Goal: Information Seeking & Learning: Learn about a topic

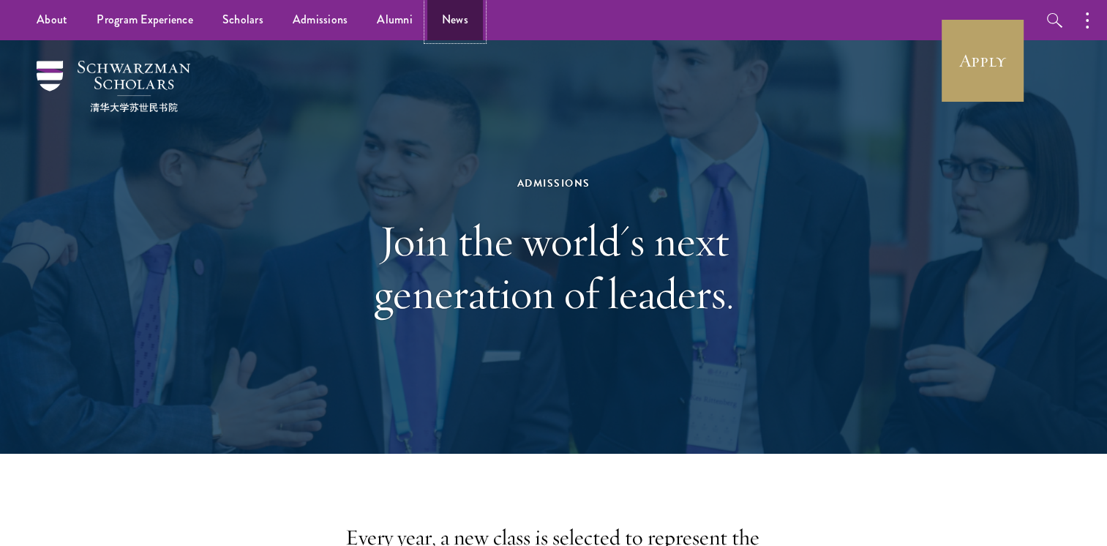
click at [435, 18] on link "News" at bounding box center [455, 20] width 56 height 40
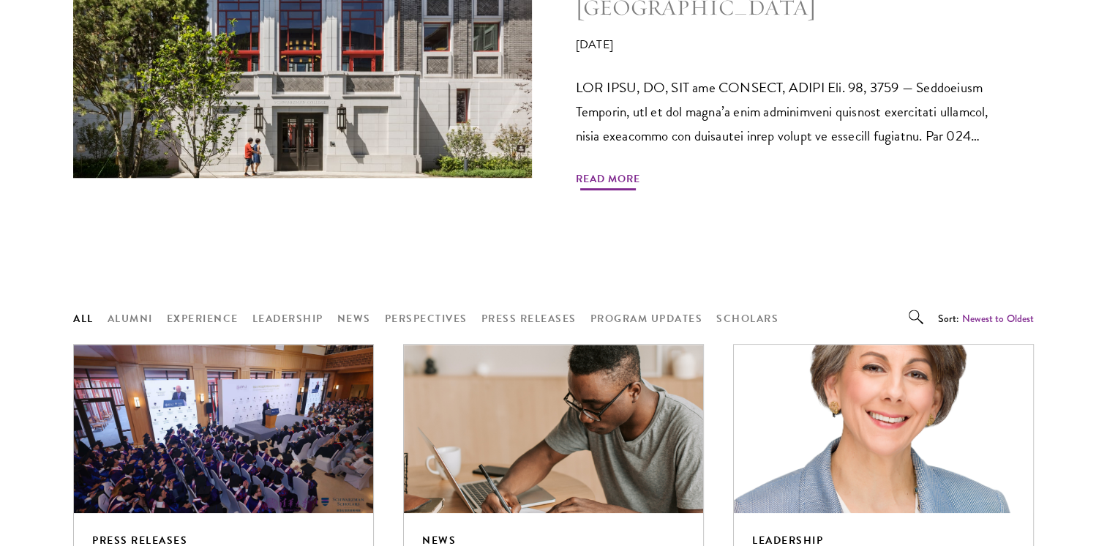
scroll to position [1097, 0]
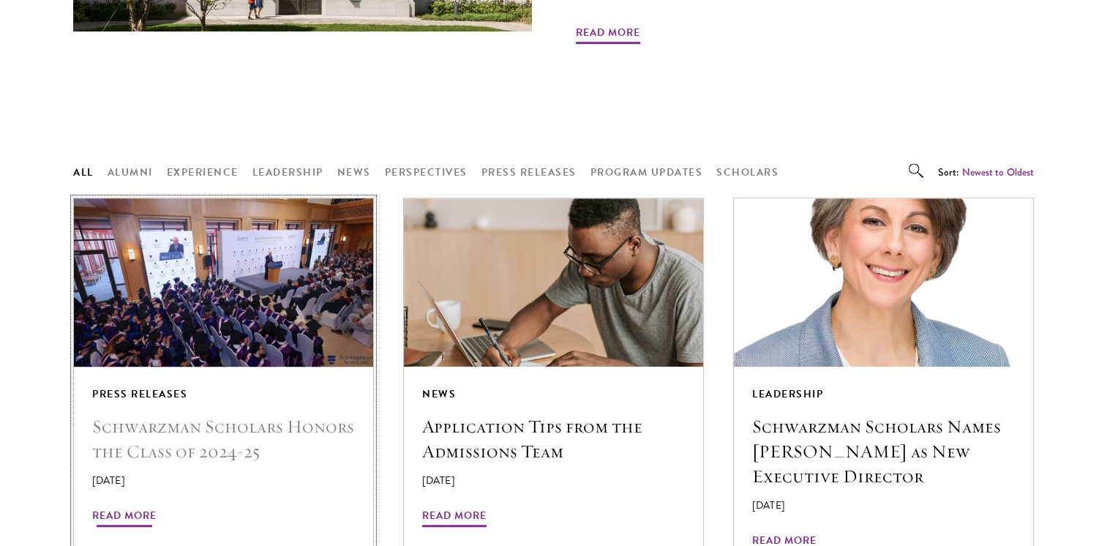
click at [299, 414] on h5 "Schwarzman Scholars Honors the Class of 2024-25" at bounding box center [223, 439] width 263 height 50
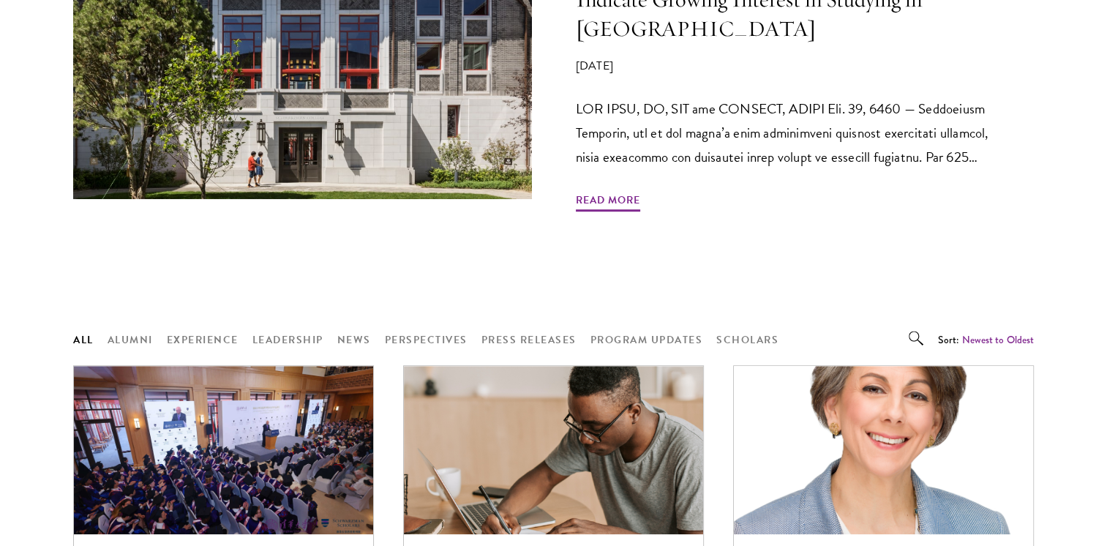
scroll to position [1024, 0]
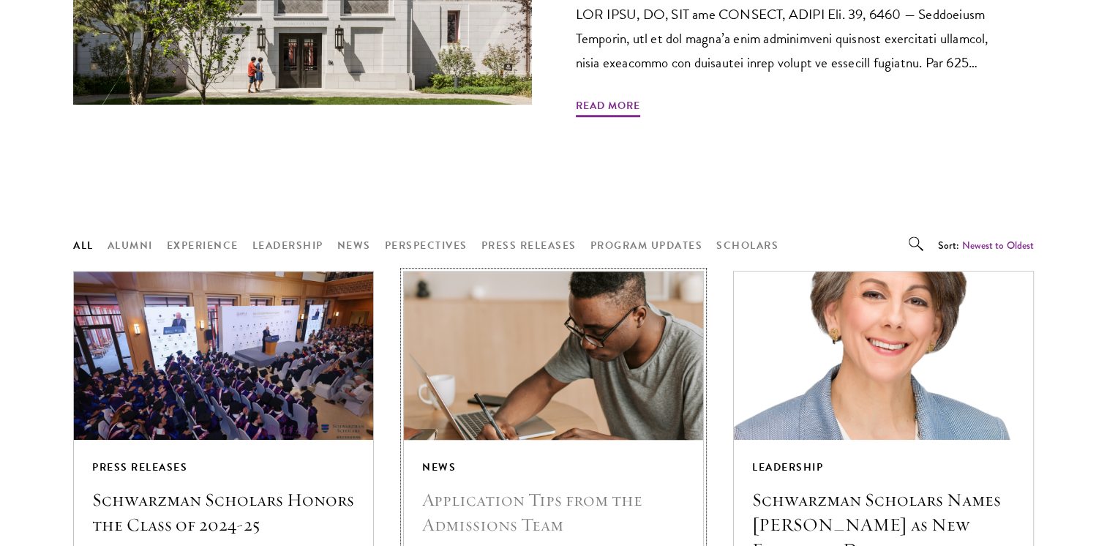
click at [524, 487] on h5 "Application Tips from the Admissions Team" at bounding box center [553, 512] width 263 height 50
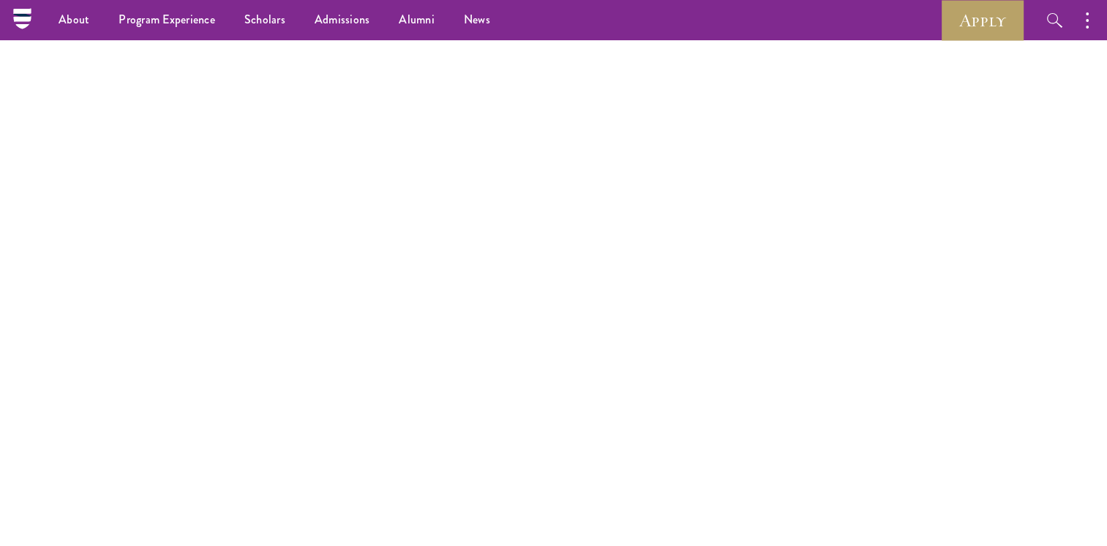
scroll to position [1829, 0]
click at [17, 24] on icon at bounding box center [22, 25] width 14 height 5
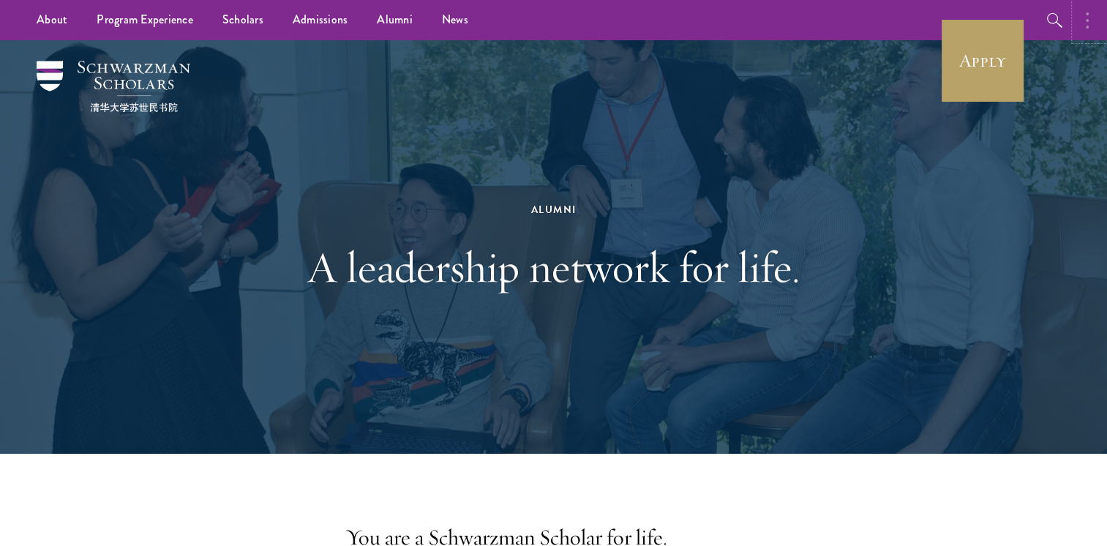
click at [1080, 25] on button "button" at bounding box center [1091, 20] width 32 height 40
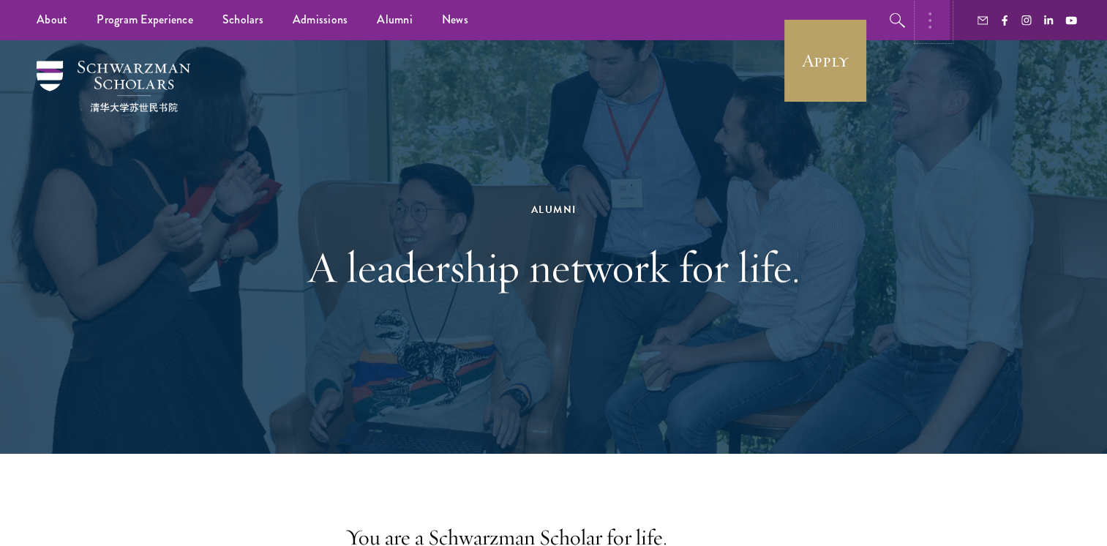
click at [945, 25] on button "button" at bounding box center [933, 20] width 32 height 40
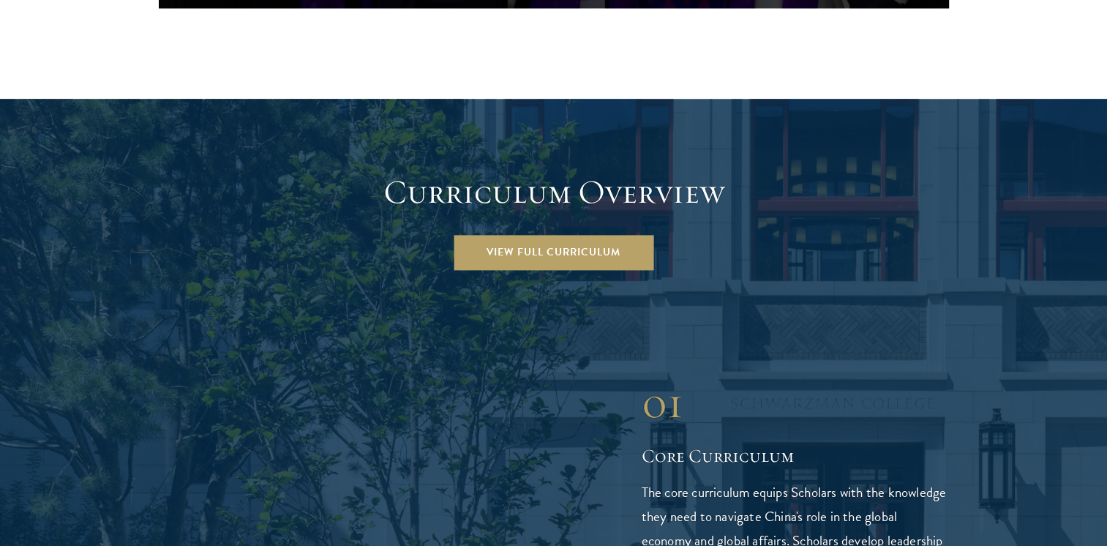
scroll to position [1975, 0]
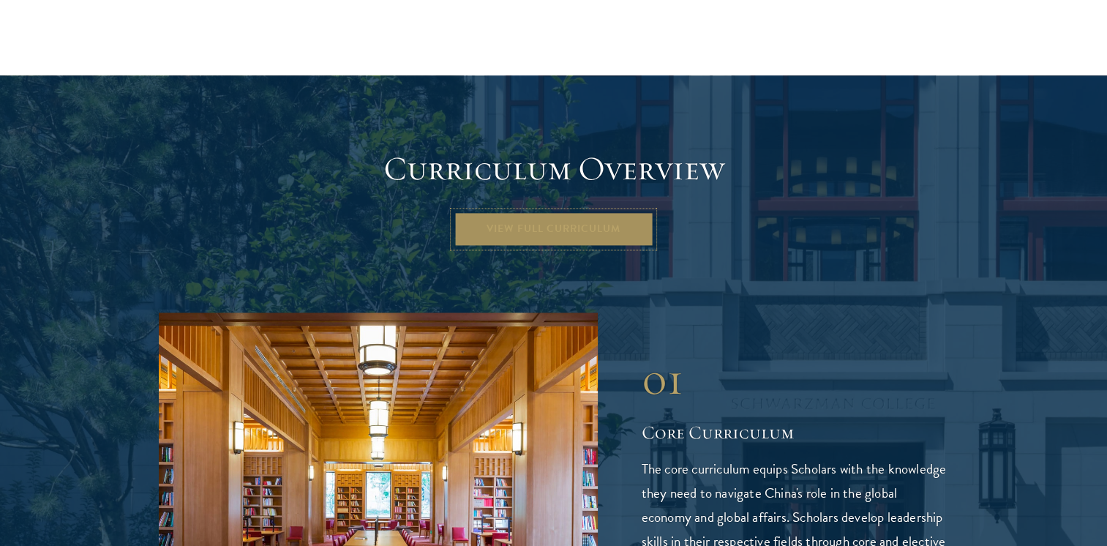
click at [559, 211] on link "View Full Curriculum" at bounding box center [554, 228] width 200 height 35
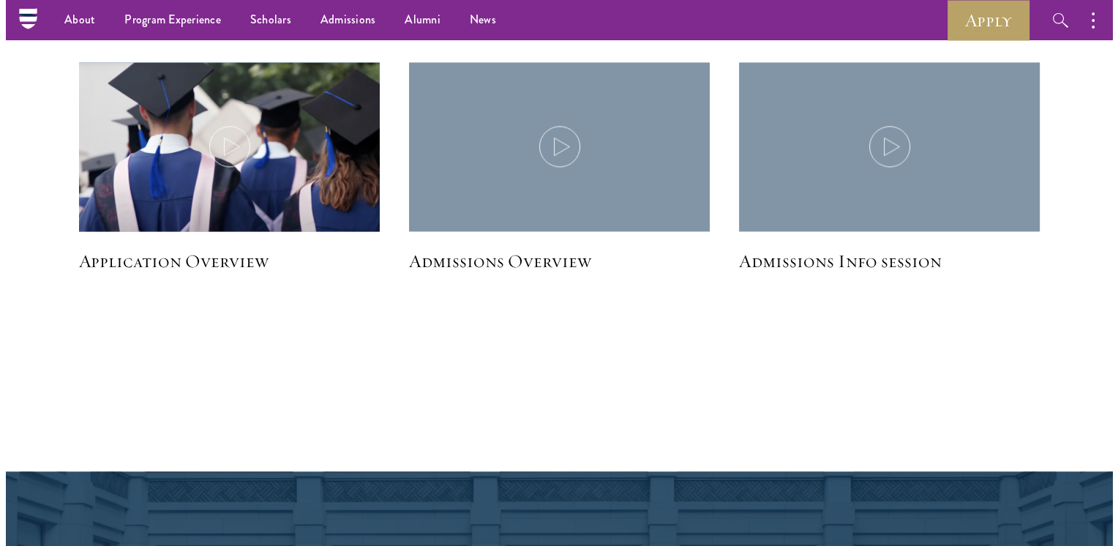
scroll to position [1961, 0]
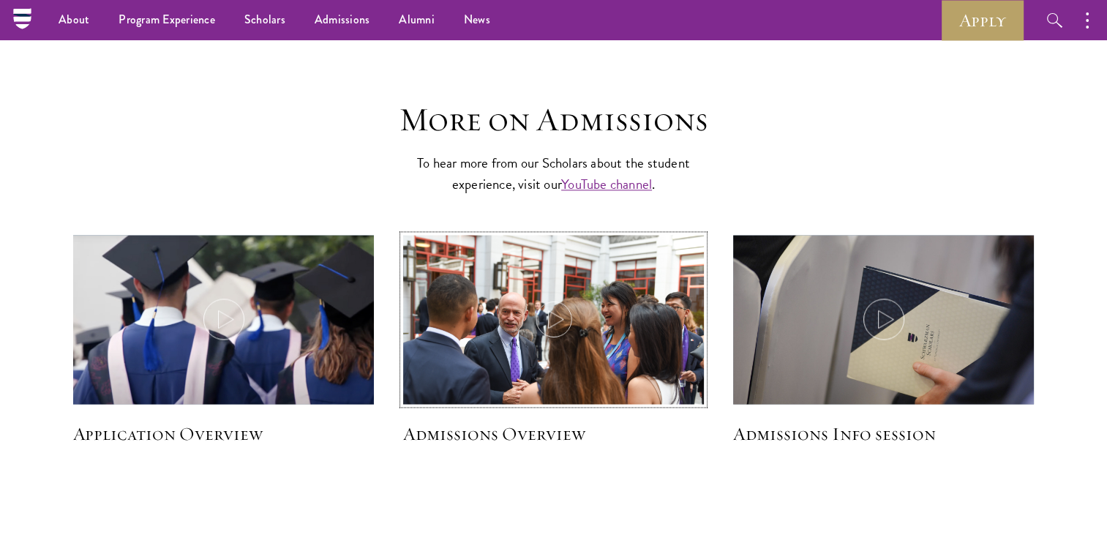
click at [553, 314] on icon at bounding box center [553, 319] width 41 height 41
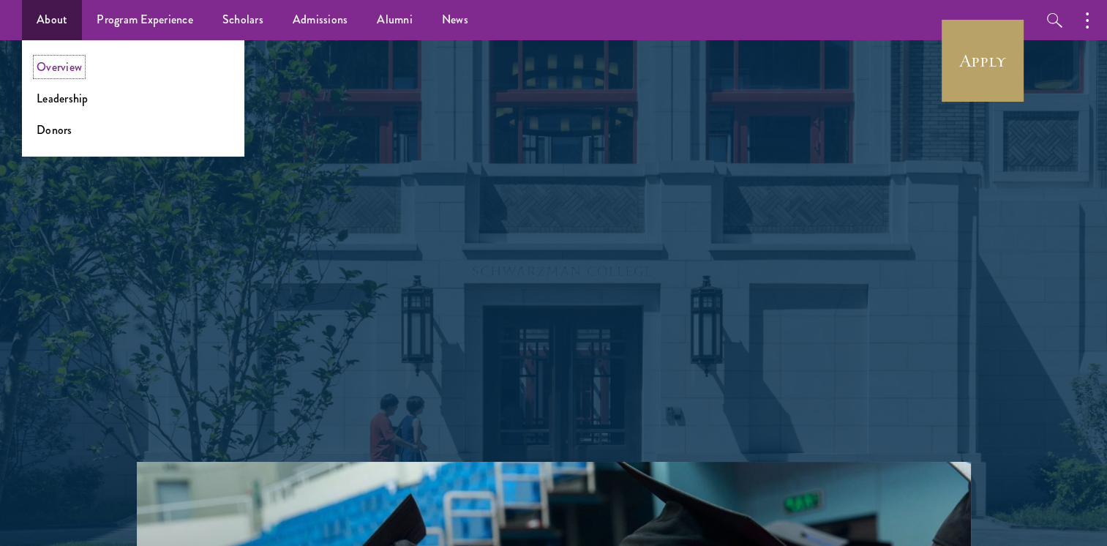
click at [67, 68] on link "Overview" at bounding box center [59, 67] width 45 height 17
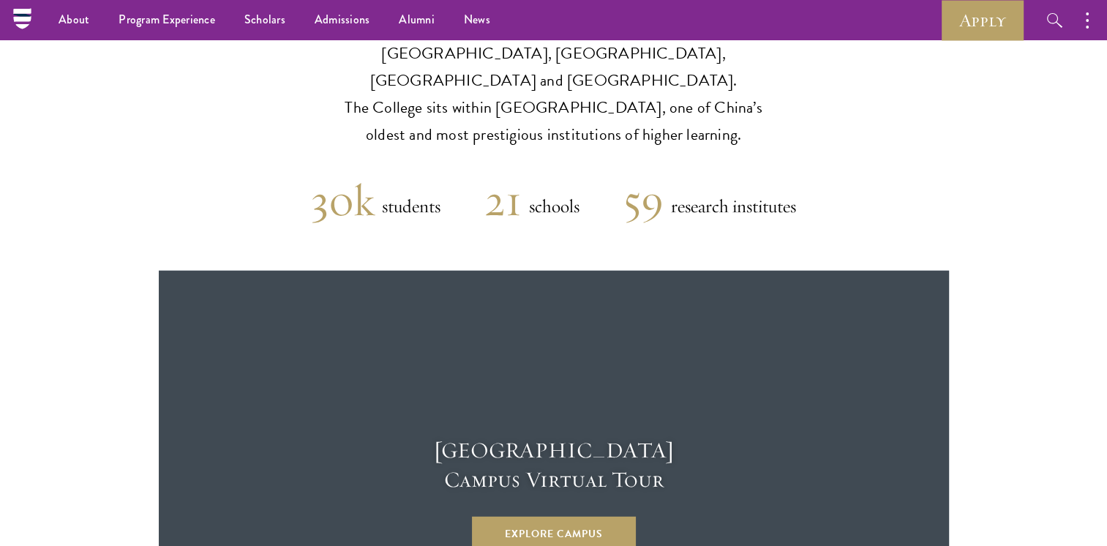
scroll to position [3658, 0]
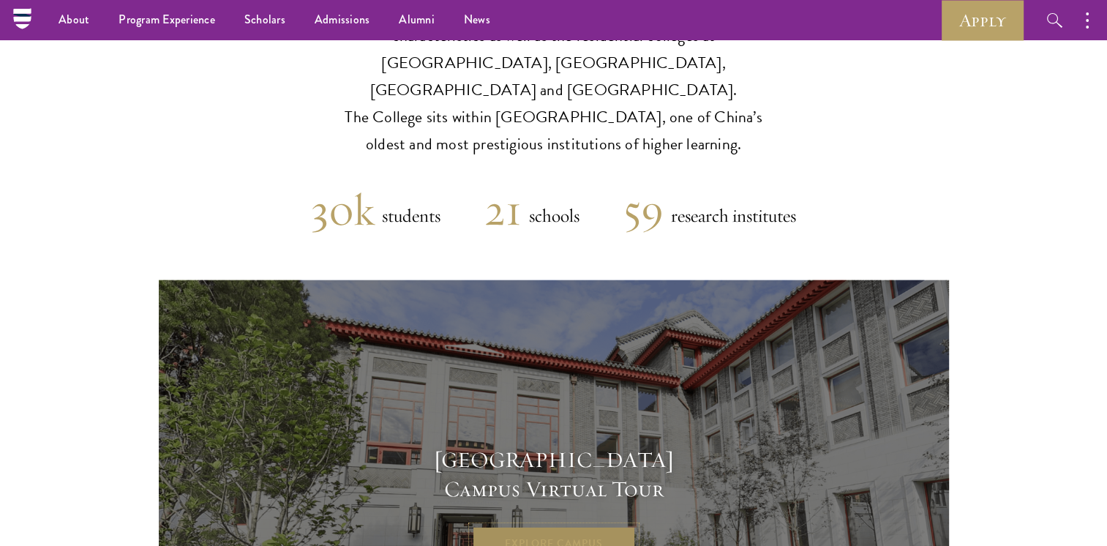
click at [529, 526] on link "Explore Campus" at bounding box center [554, 543] width 164 height 35
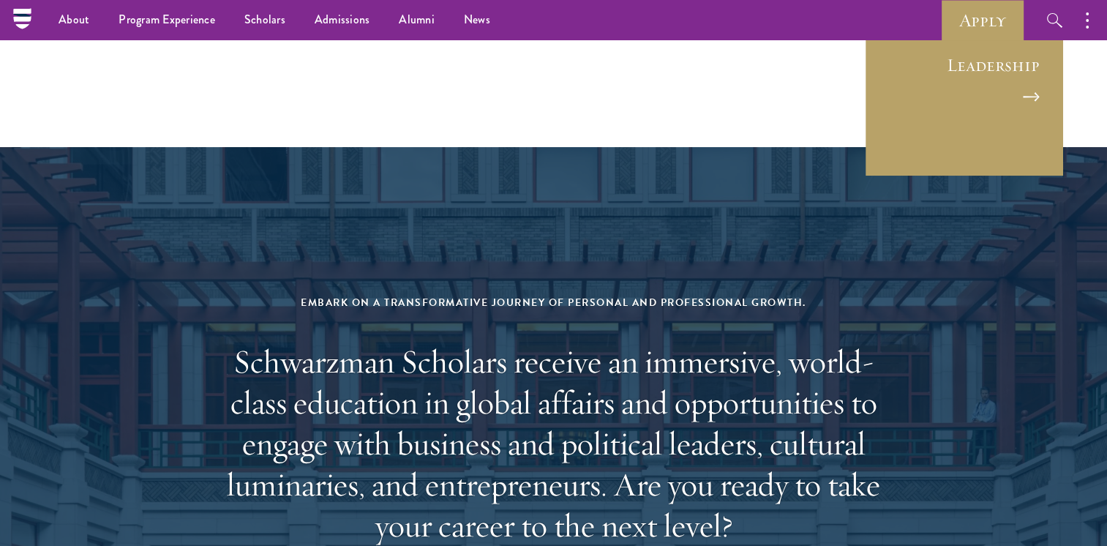
scroll to position [5804, 0]
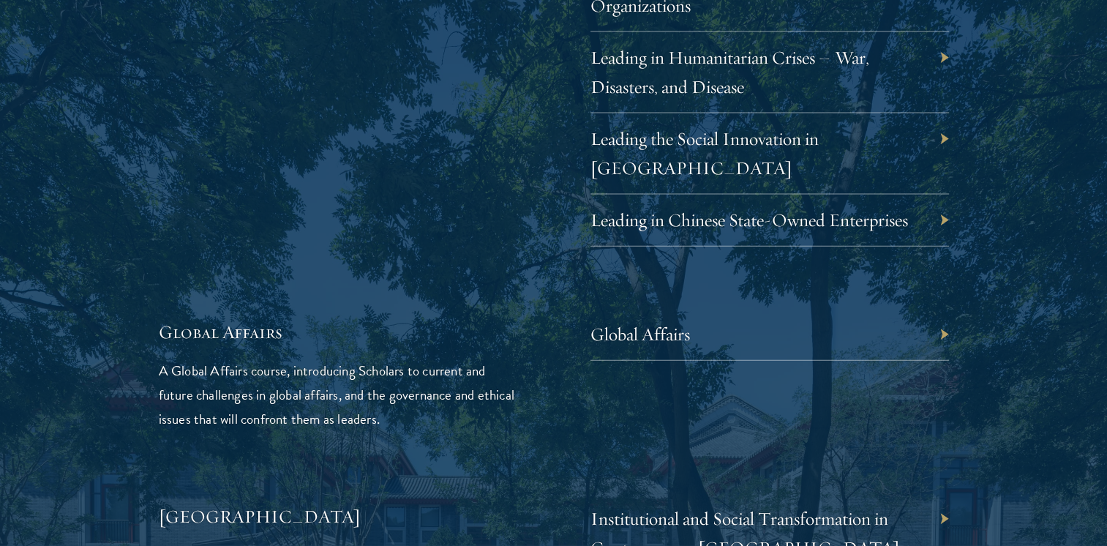
scroll to position [3292, 0]
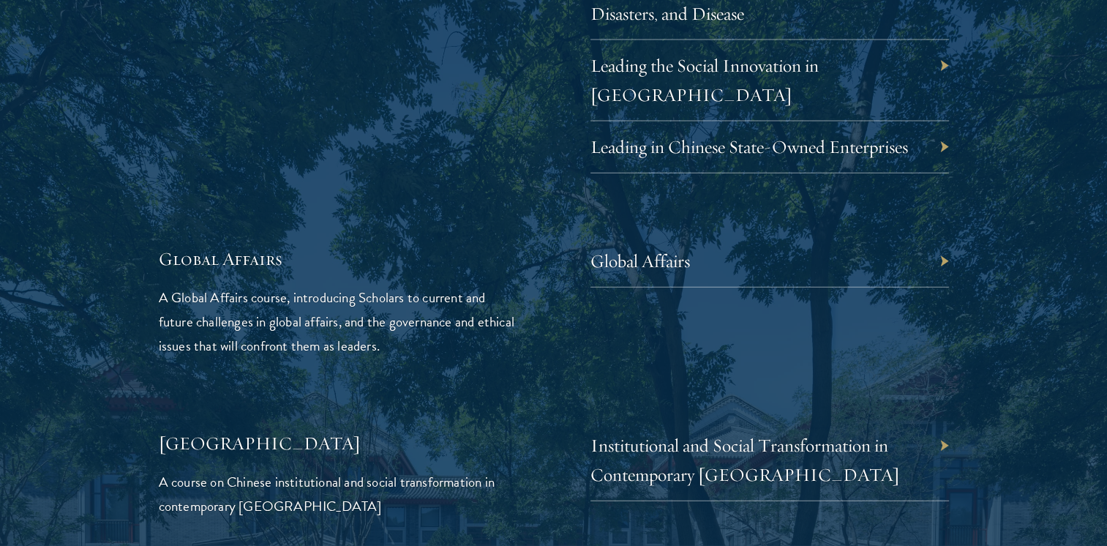
click at [936, 236] on div "Global Affairs" at bounding box center [769, 262] width 359 height 52
click at [946, 236] on div "Global Affairs" at bounding box center [769, 262] width 359 height 52
click at [945, 236] on div "Global Affairs" at bounding box center [769, 262] width 359 height 52
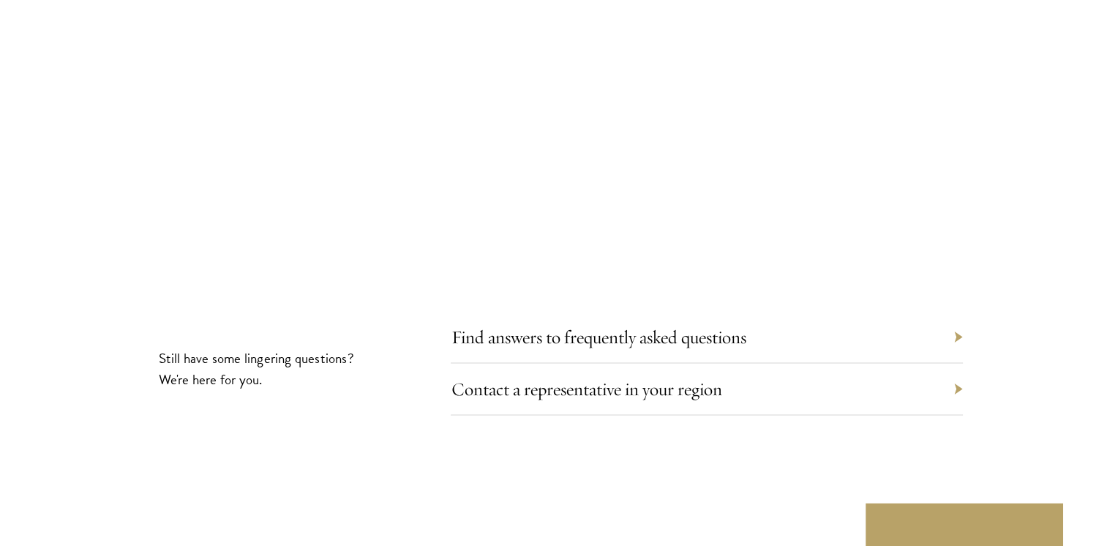
scroll to position [8121, 0]
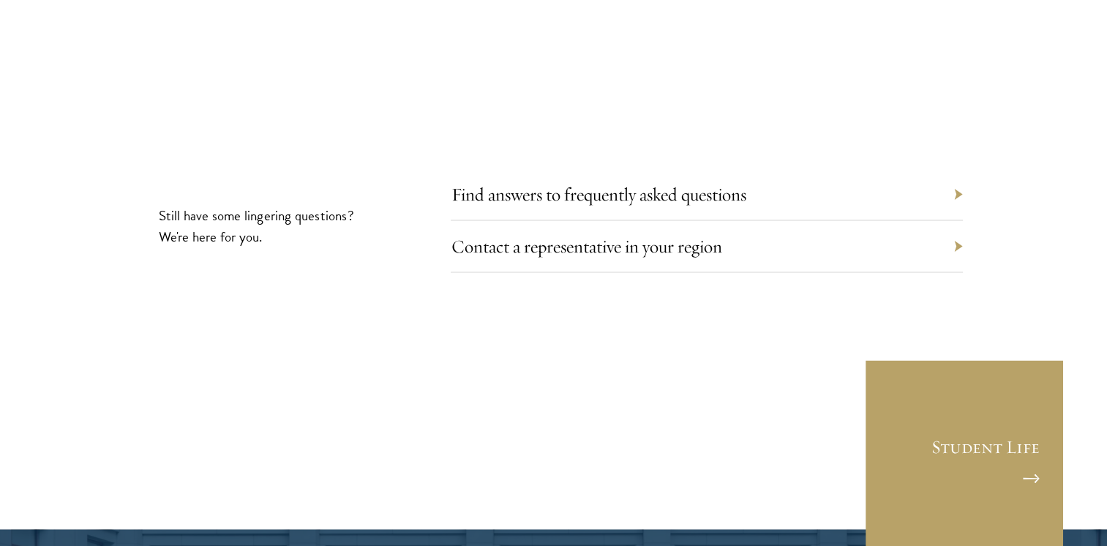
click at [946, 168] on div "Find answers to frequently asked questions" at bounding box center [707, 194] width 512 height 52
click at [958, 168] on div "Find answers to frequently asked questions" at bounding box center [707, 194] width 512 height 52
click at [890, 168] on div "Find answers to frequently asked questions" at bounding box center [707, 194] width 512 height 52
click at [540, 182] on link "Find answers to frequently asked questions" at bounding box center [609, 193] width 295 height 23
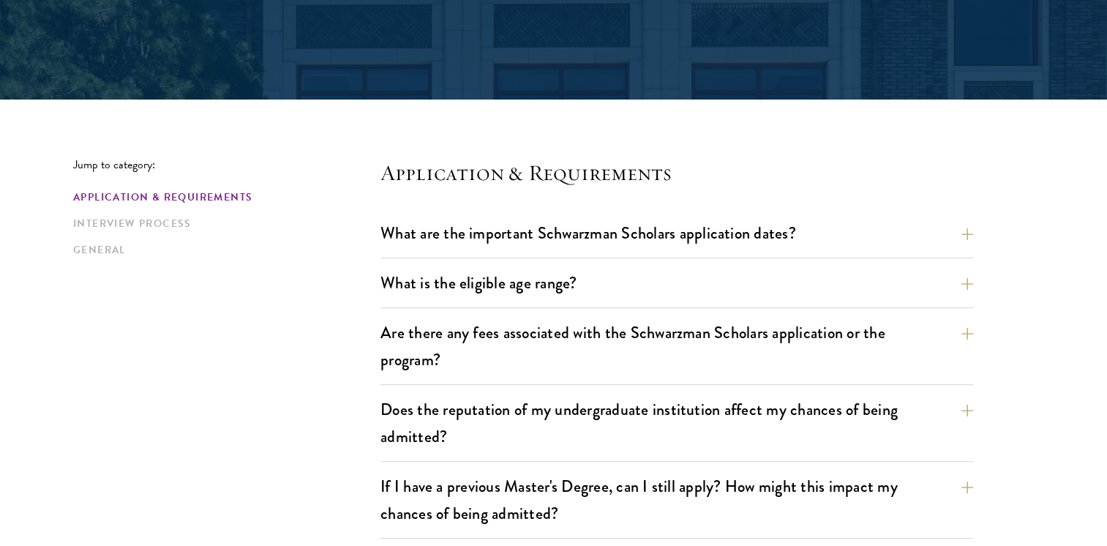
scroll to position [293, 0]
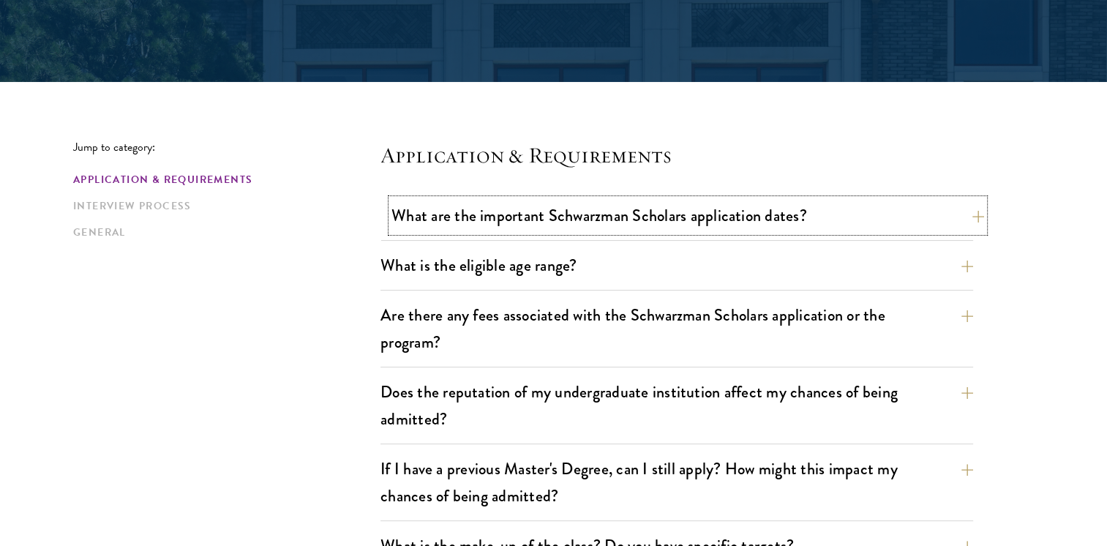
click at [969, 216] on button "What are the important Schwarzman Scholars application dates?" at bounding box center [687, 215] width 593 height 33
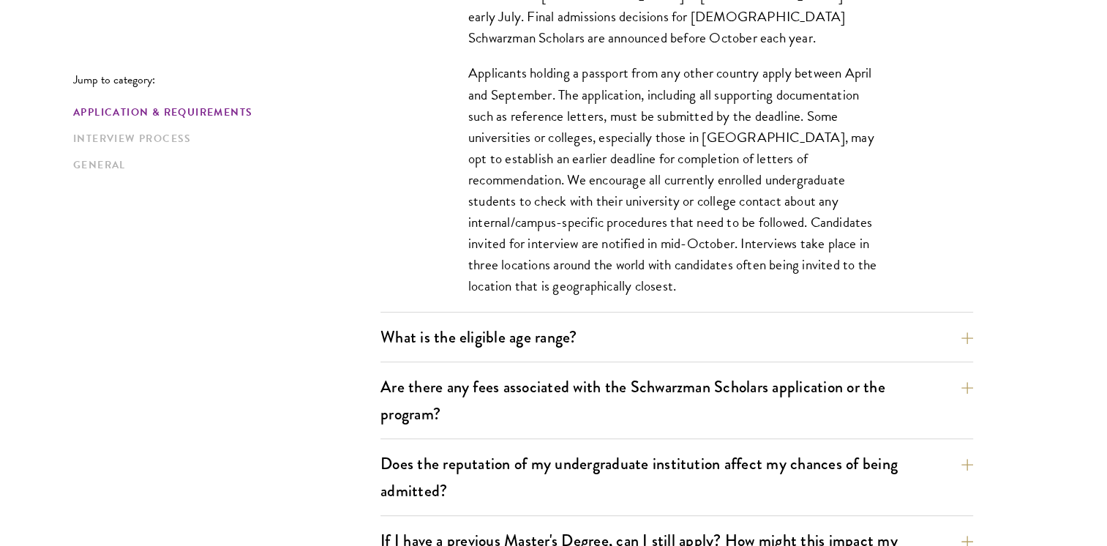
scroll to position [732, 0]
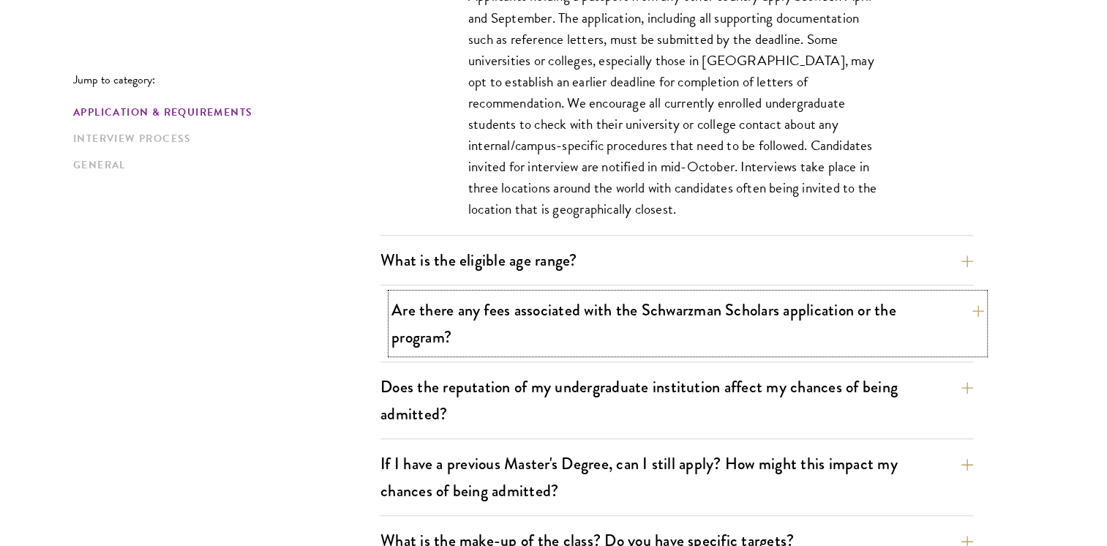
click at [970, 309] on button "Are there any fees associated with the Schwarzman Scholars application or the p…" at bounding box center [687, 323] width 593 height 60
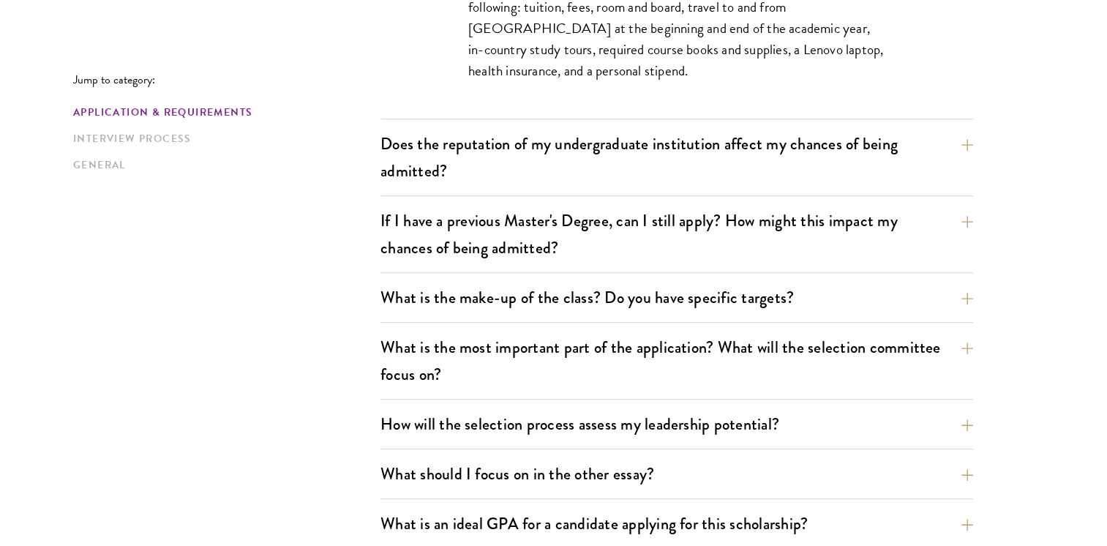
scroll to position [805, 0]
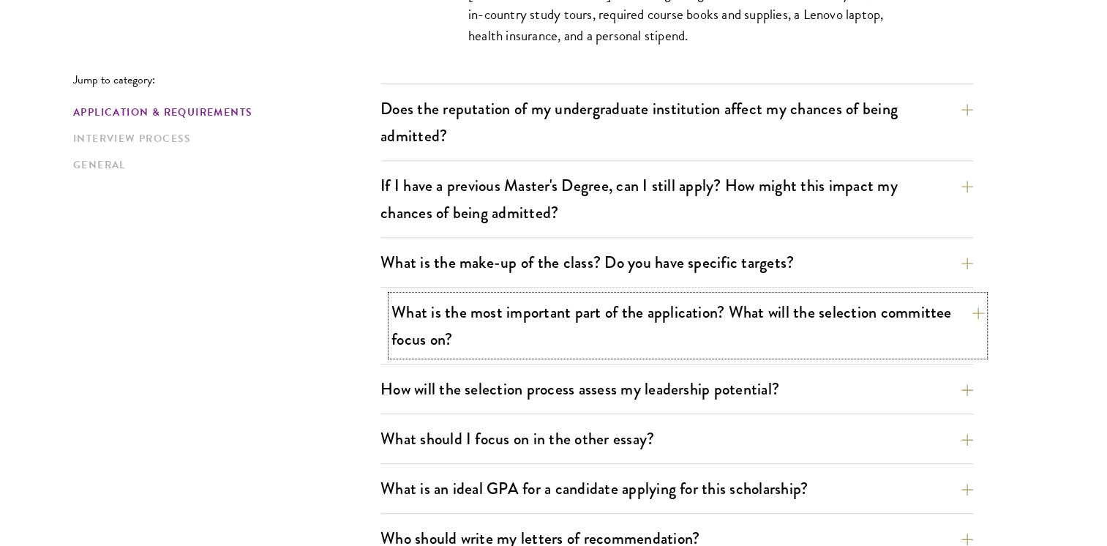
click at [973, 310] on button "What is the most important part of the application? What will the selection com…" at bounding box center [687, 326] width 593 height 60
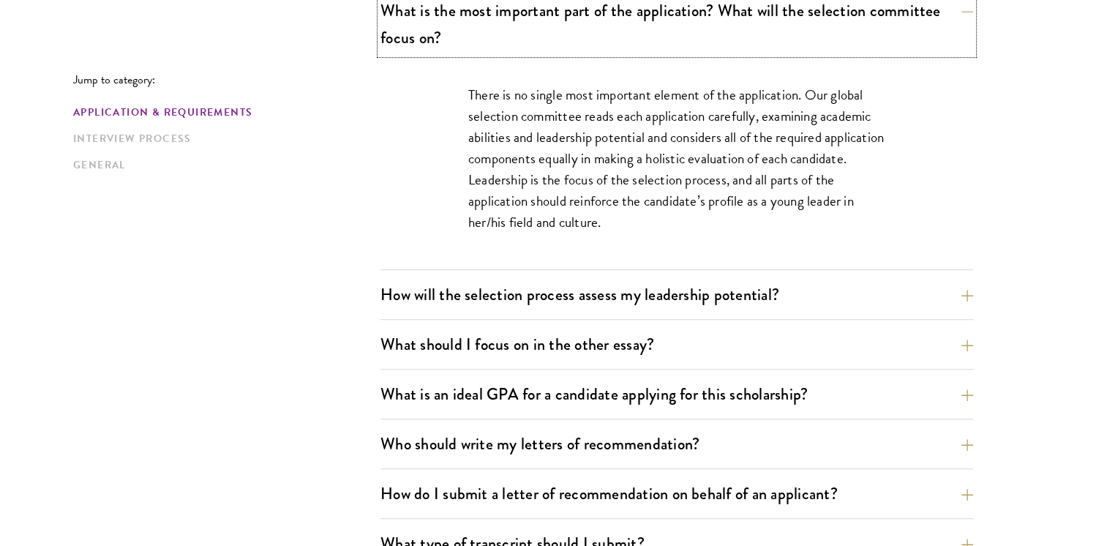
scroll to position [1024, 0]
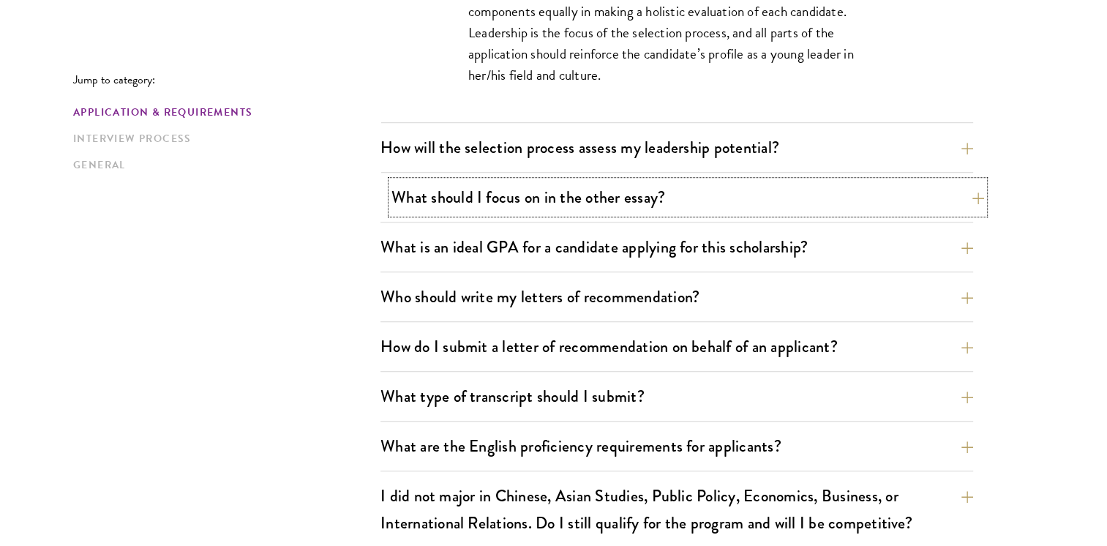
click at [964, 206] on button "What should I focus on in the other essay?" at bounding box center [687, 197] width 593 height 33
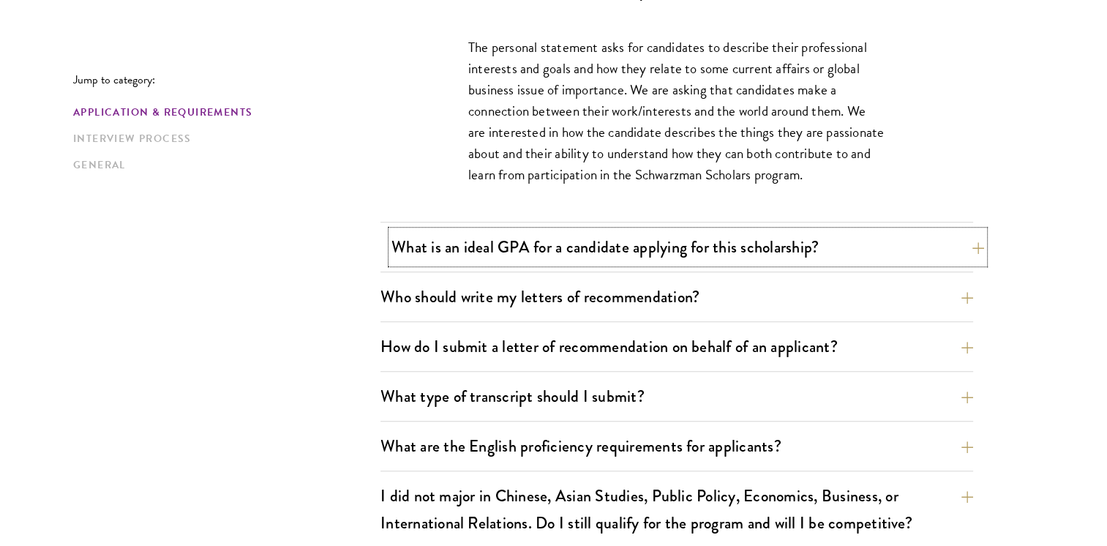
click at [969, 246] on button "What is an ideal GPA for a candidate applying for this scholarship?" at bounding box center [687, 246] width 593 height 33
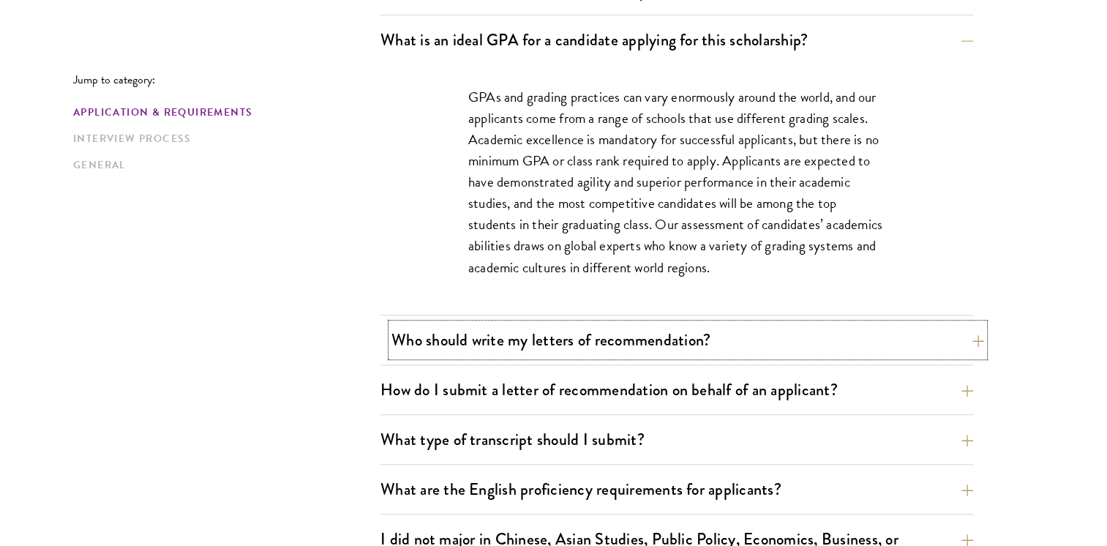
click at [969, 345] on button "Who should write my letters of recommendation?" at bounding box center [687, 339] width 593 height 33
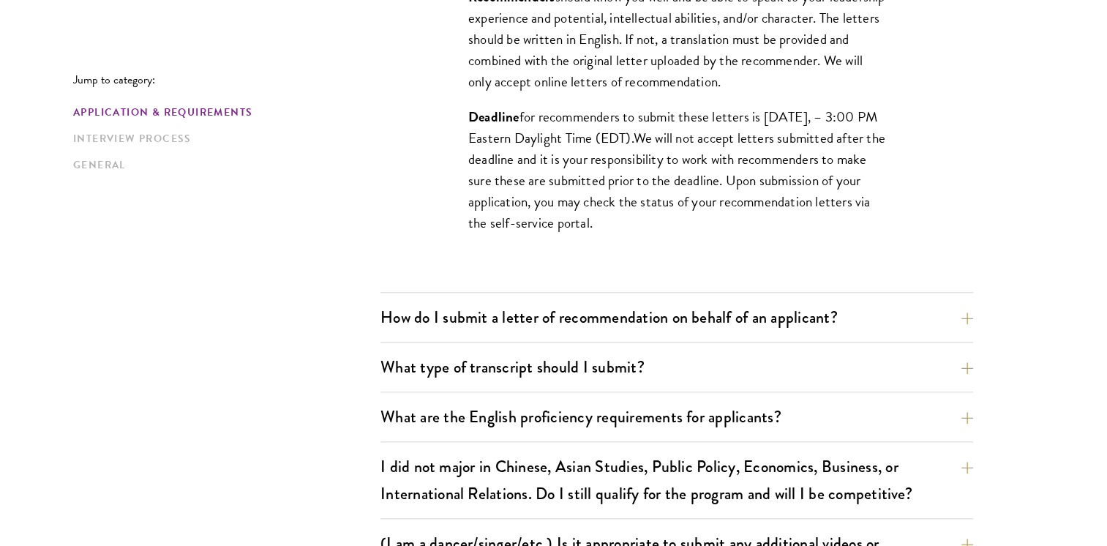
scroll to position [1536, 0]
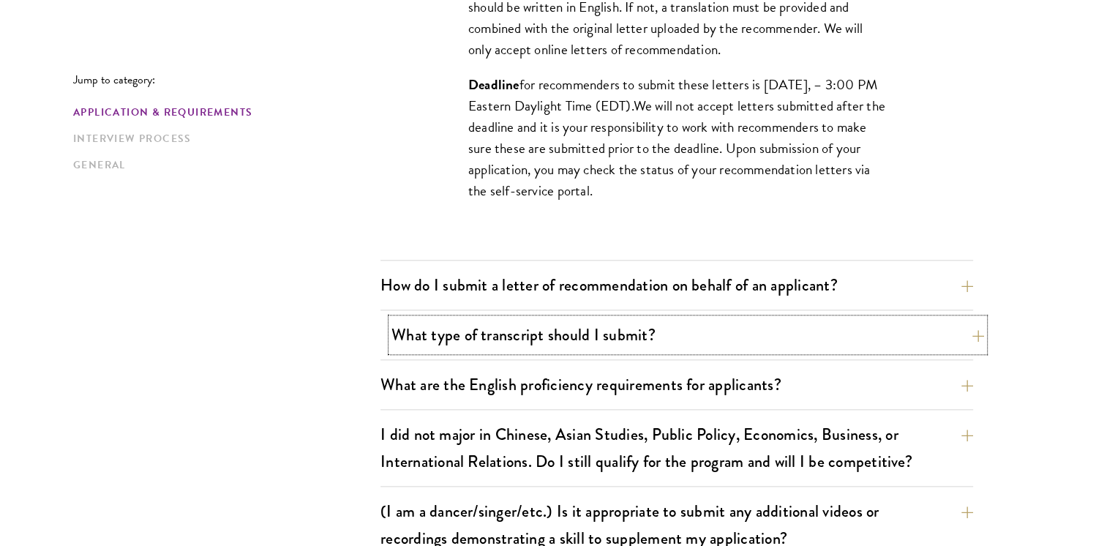
click at [969, 334] on button "What type of transcript should I submit?" at bounding box center [687, 334] width 593 height 33
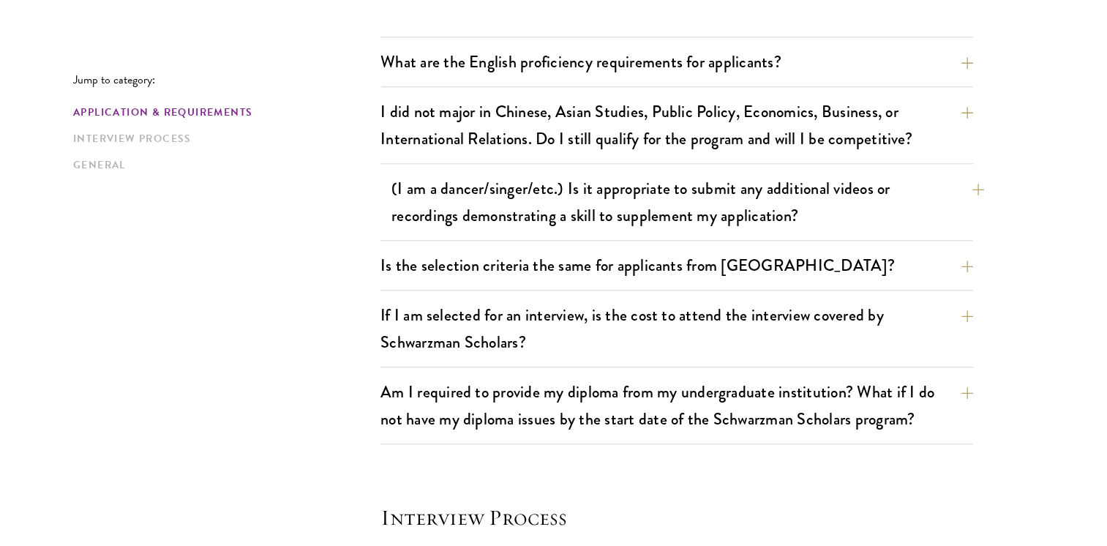
scroll to position [1463, 0]
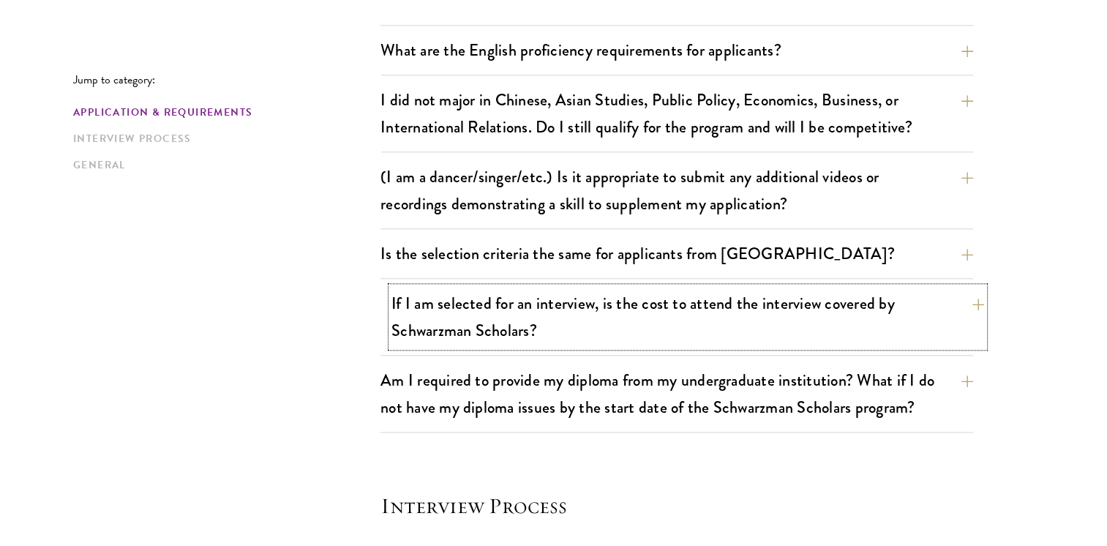
click at [974, 301] on button "If I am selected for an interview, is the cost to attend the interview covered …" at bounding box center [687, 317] width 593 height 60
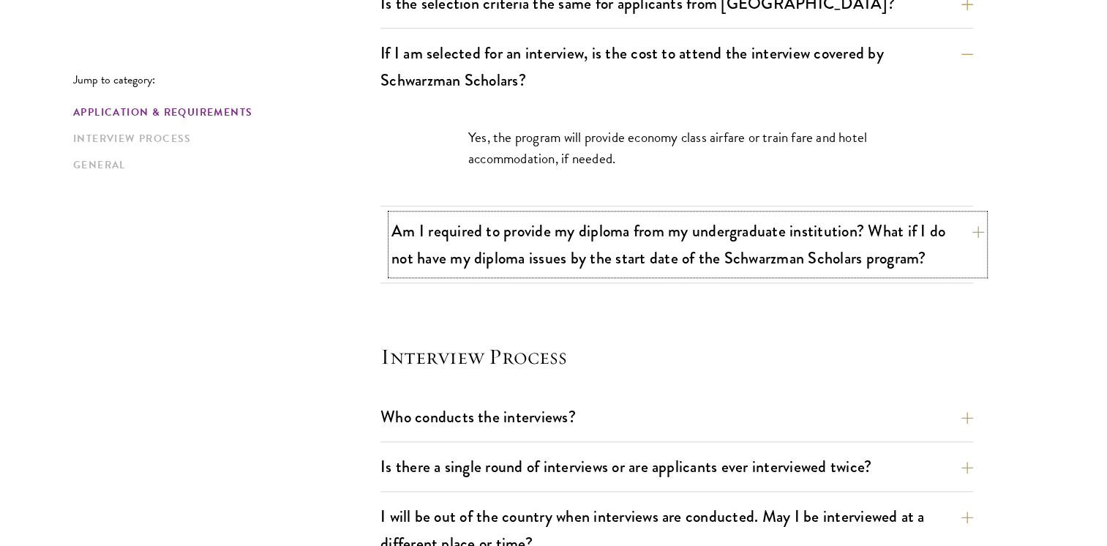
click at [968, 233] on button "Am I required to provide my diploma from my undergraduate institution? What if …" at bounding box center [687, 244] width 593 height 60
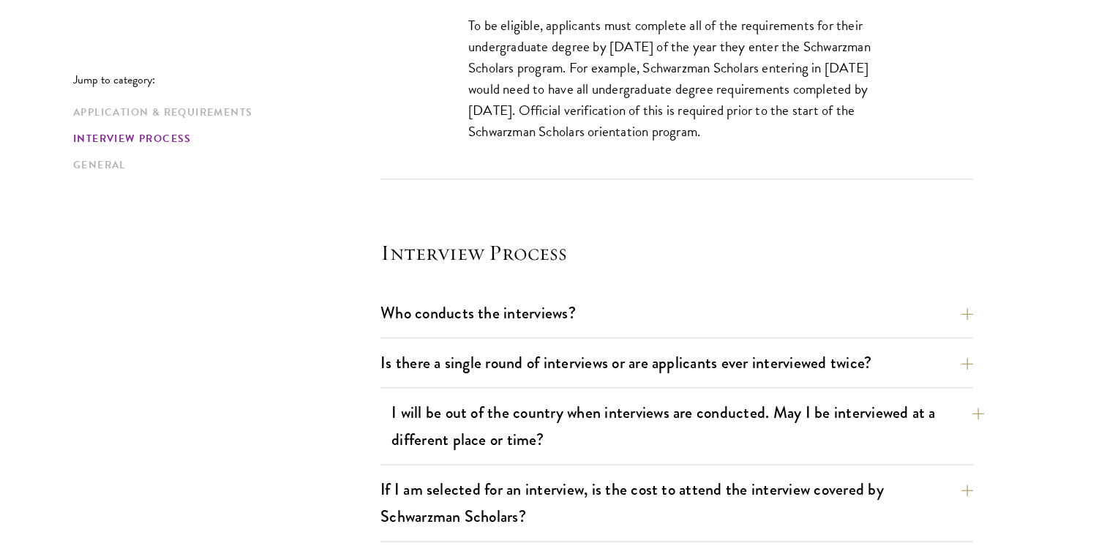
scroll to position [1756, 0]
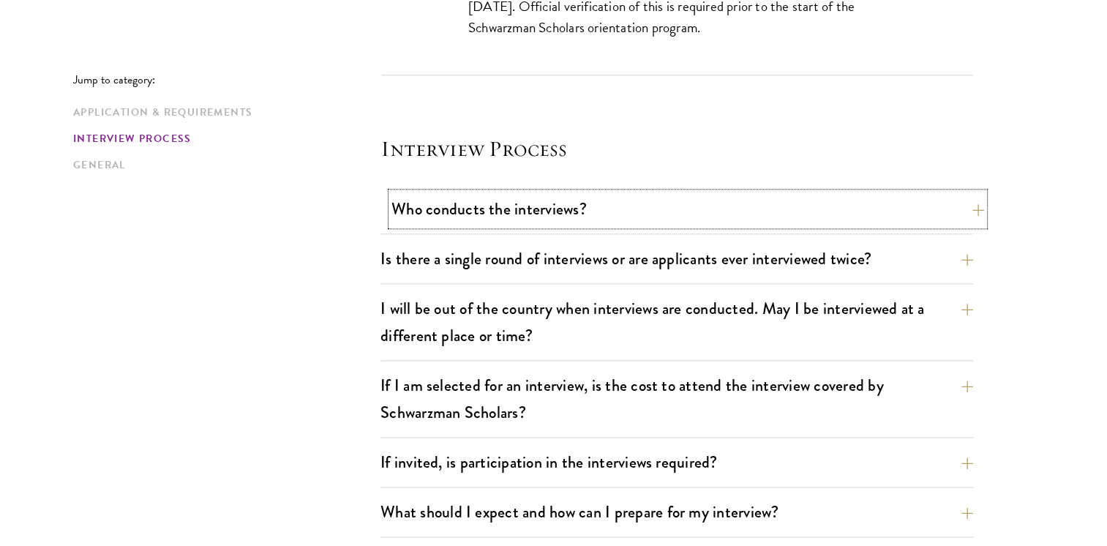
click at [969, 205] on button "Who conducts the interviews?" at bounding box center [687, 208] width 593 height 33
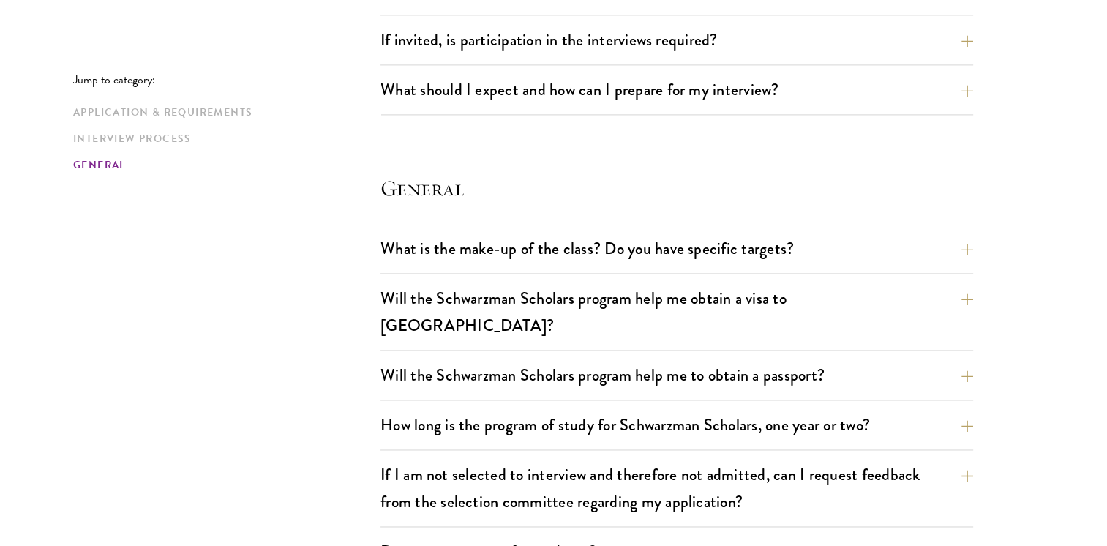
scroll to position [2268, 0]
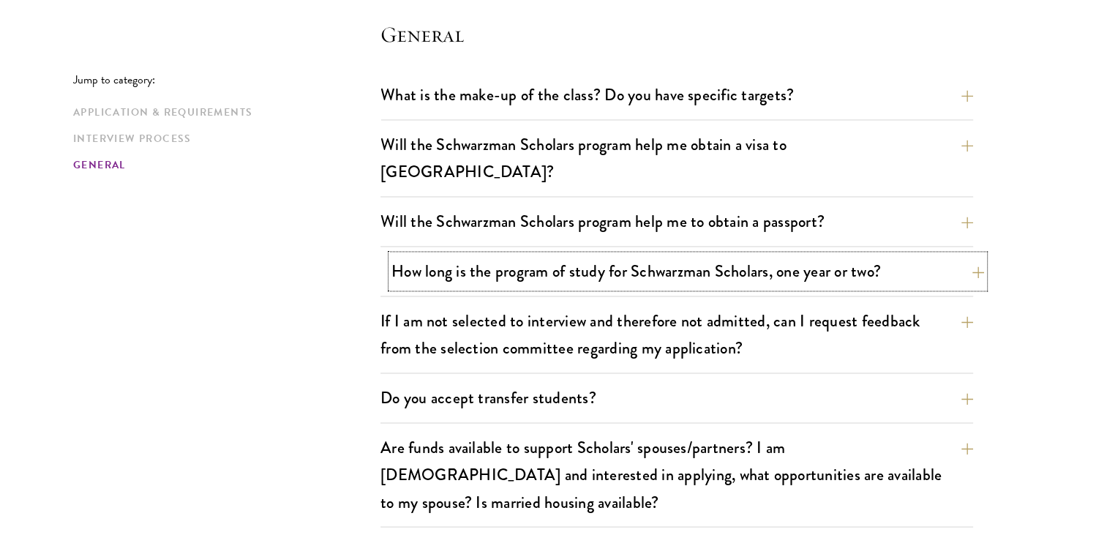
click at [969, 255] on button "How long is the program of study for Schwarzman Scholars, one year or two?" at bounding box center [687, 271] width 593 height 33
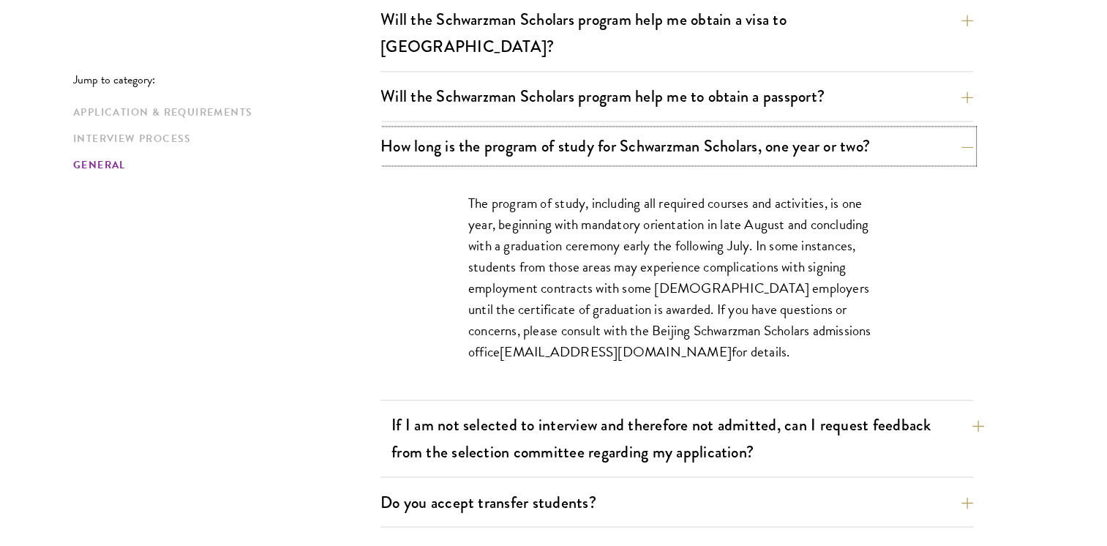
scroll to position [2292, 0]
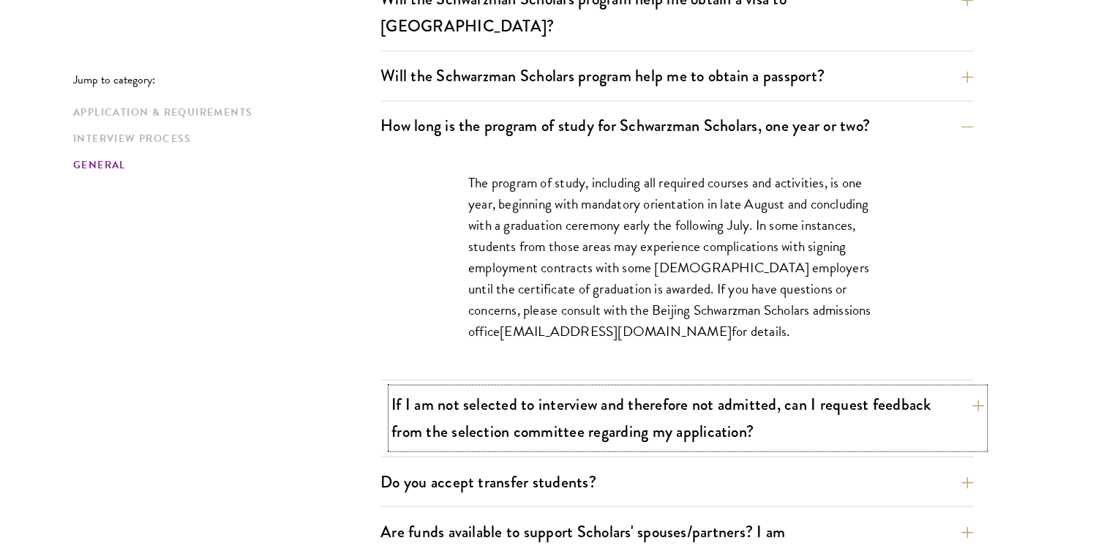
click at [971, 388] on button "If I am not selected to interview and therefore not admitted, can I request fee…" at bounding box center [687, 418] width 593 height 60
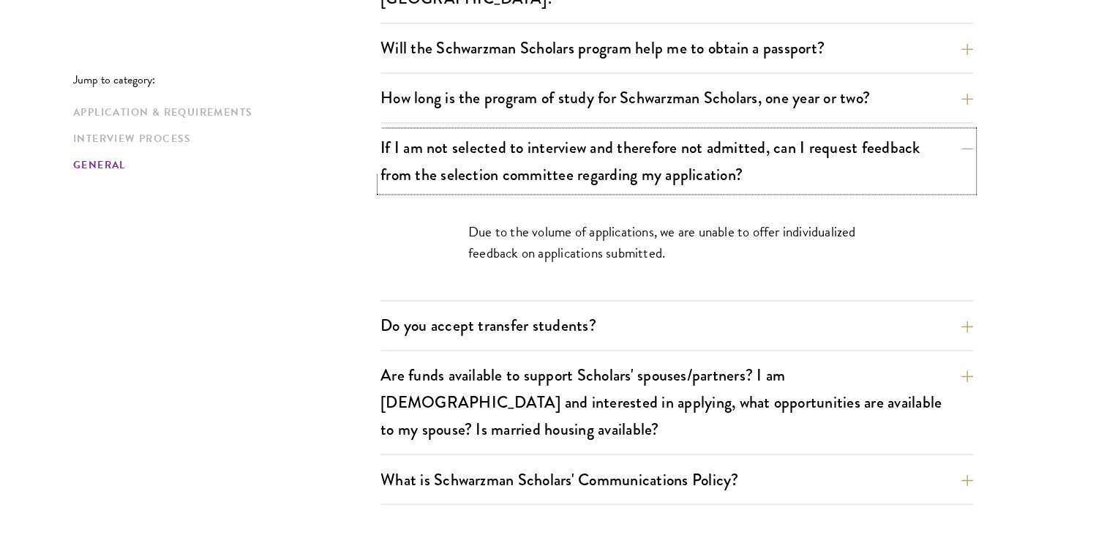
scroll to position [2365, 0]
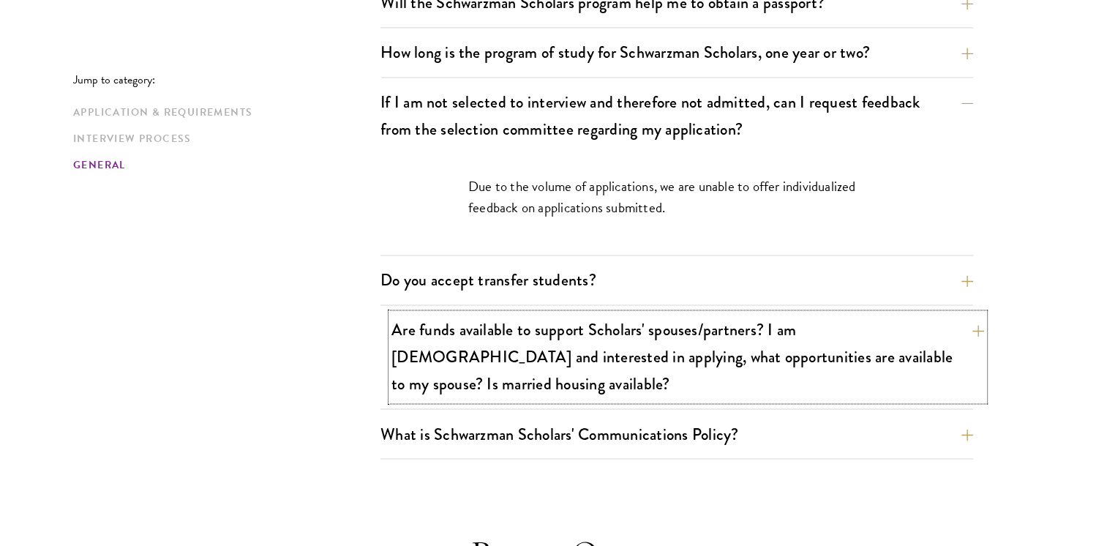
click at [969, 313] on button "Are funds available to support Scholars' spouses/partners? I am married and int…" at bounding box center [687, 356] width 593 height 87
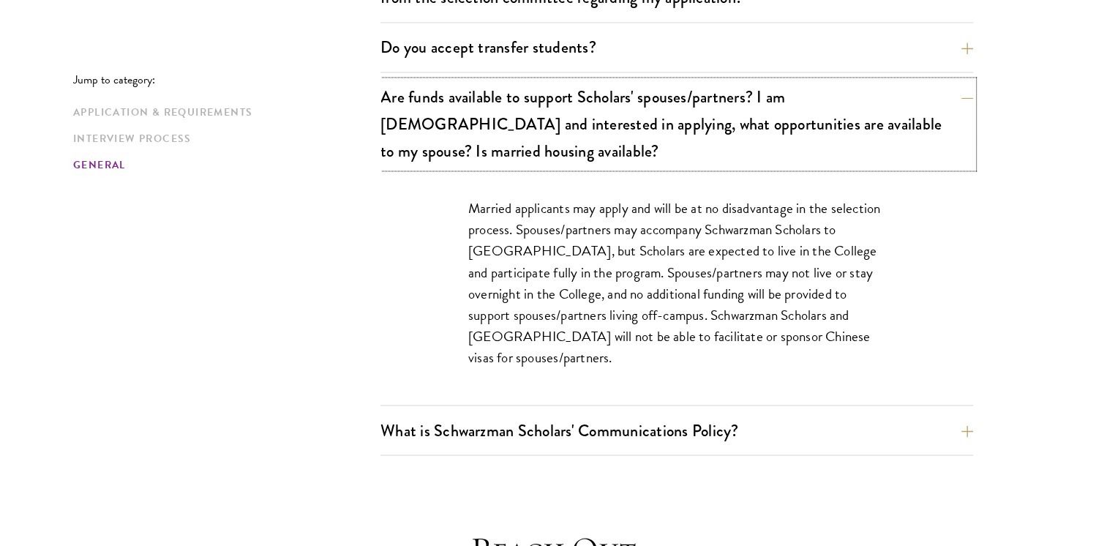
scroll to position [2511, 0]
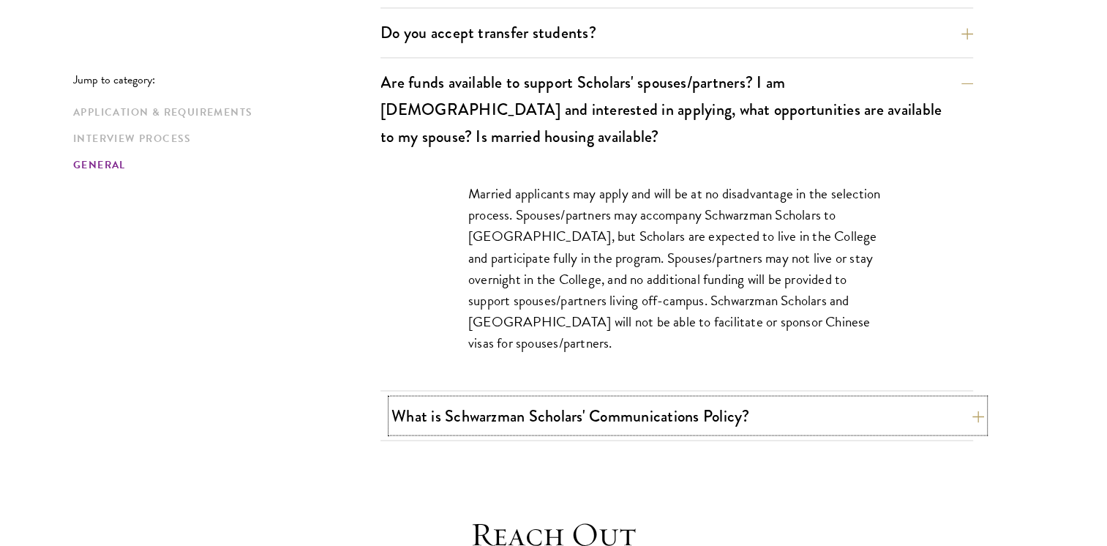
click at [975, 399] on button "What is Schwarzman Scholars' Communications Policy?" at bounding box center [687, 415] width 593 height 33
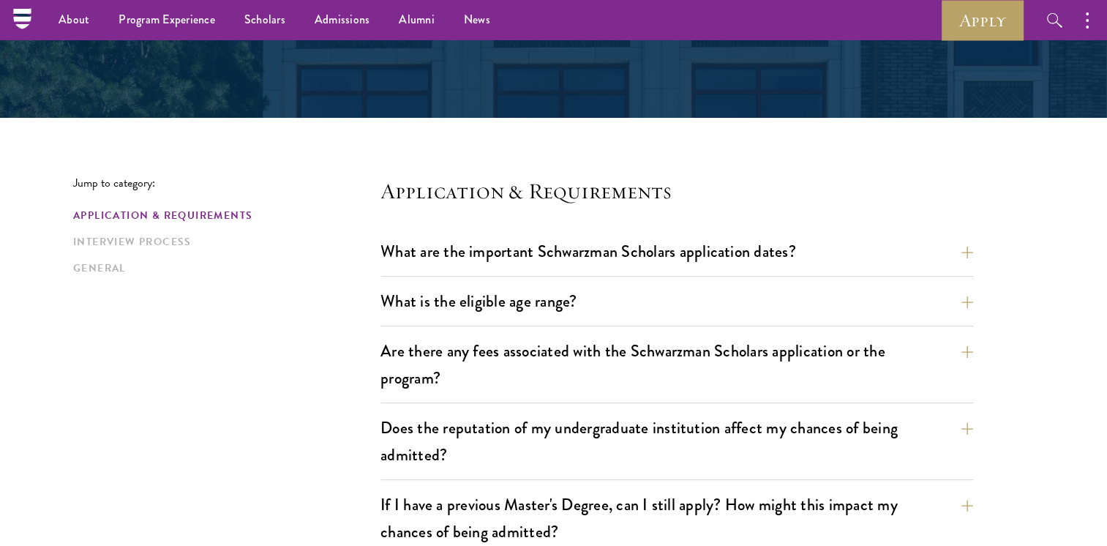
scroll to position [0, 0]
